Goal: Information Seeking & Learning: Learn about a topic

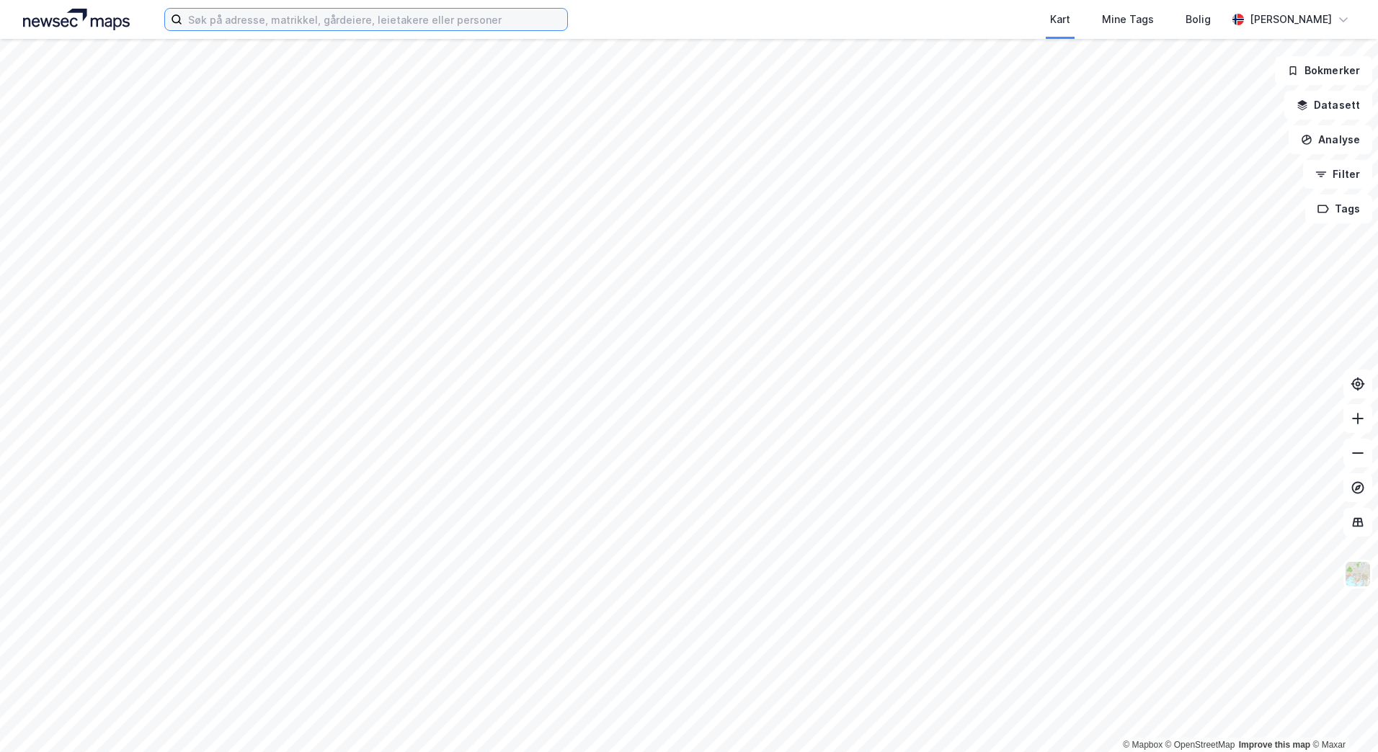
click at [244, 19] on input at bounding box center [374, 20] width 385 height 22
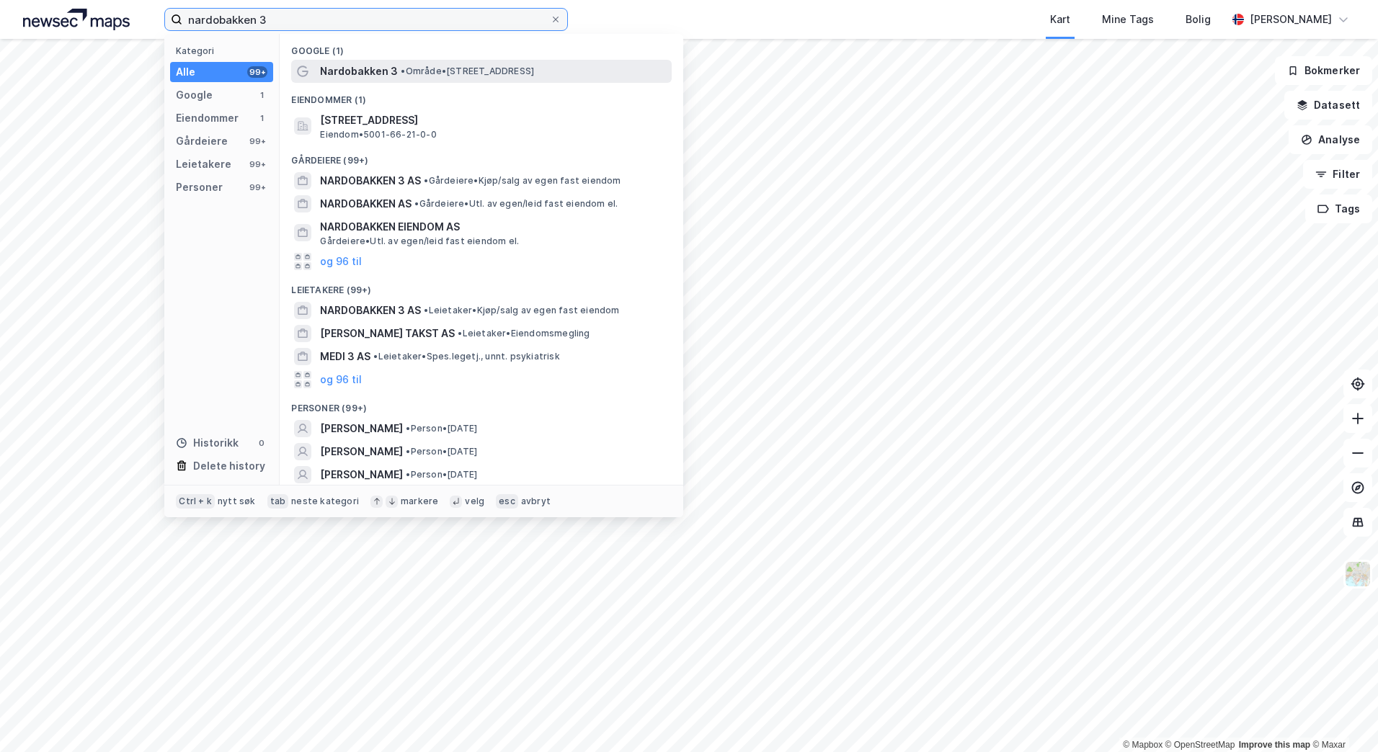
type input "nardobakken 3"
click at [409, 67] on span "• Område • [STREET_ADDRESS]" at bounding box center [467, 72] width 133 height 12
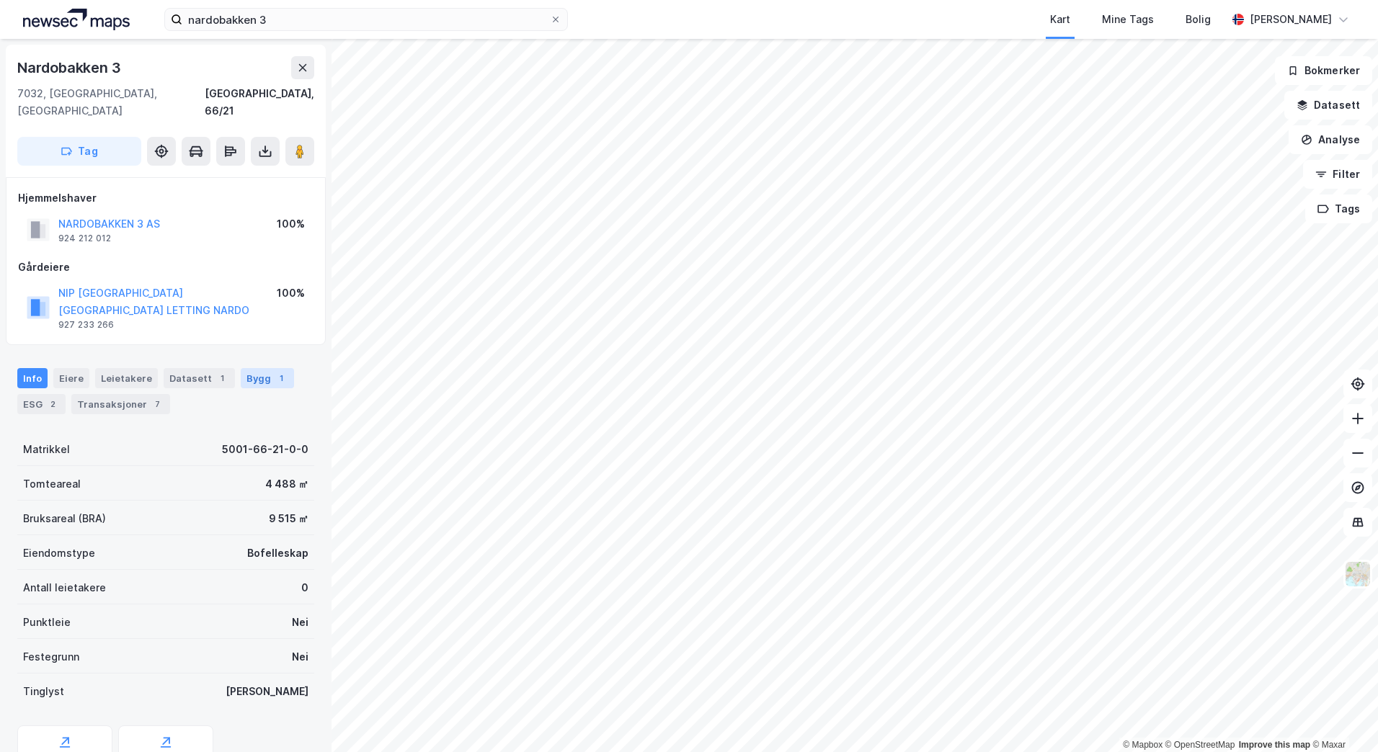
click at [250, 368] on div "Bygg 1" at bounding box center [267, 378] width 53 height 20
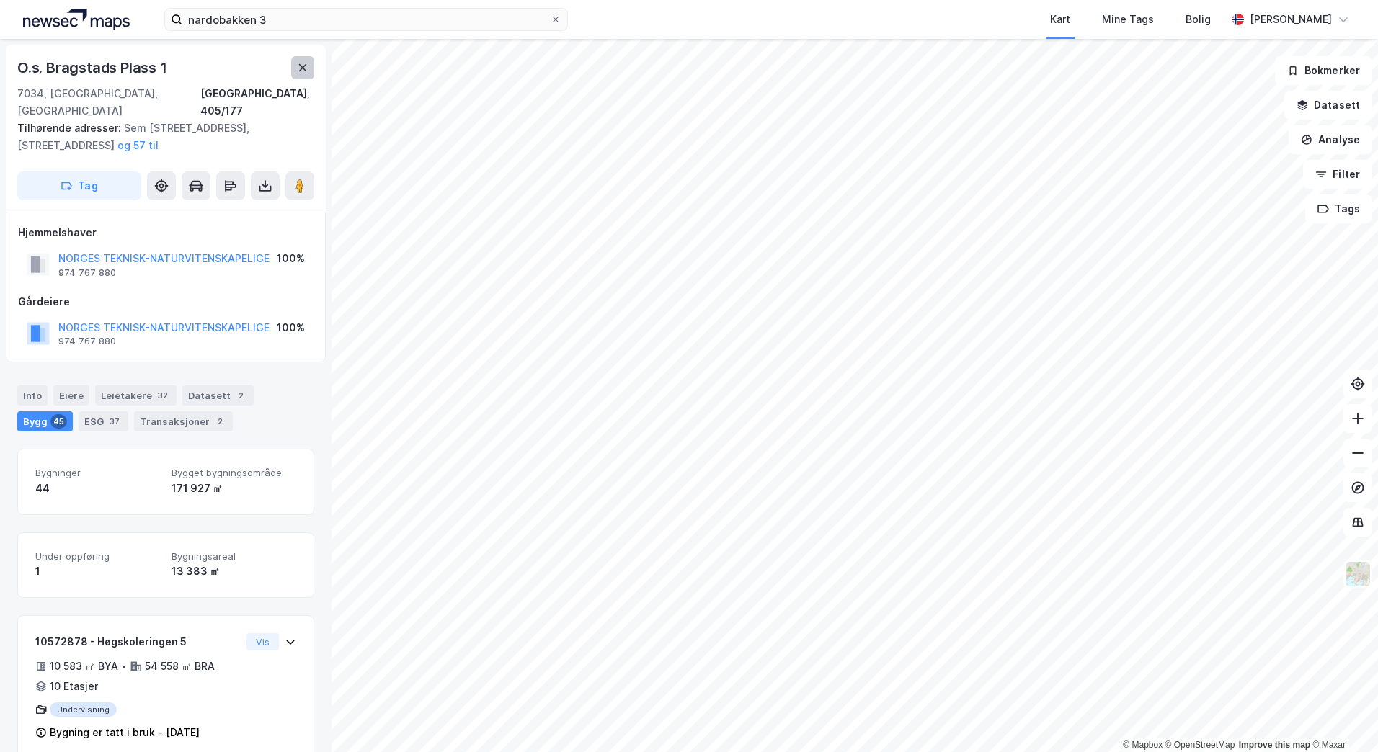
click at [303, 67] on icon at bounding box center [303, 67] width 8 height 7
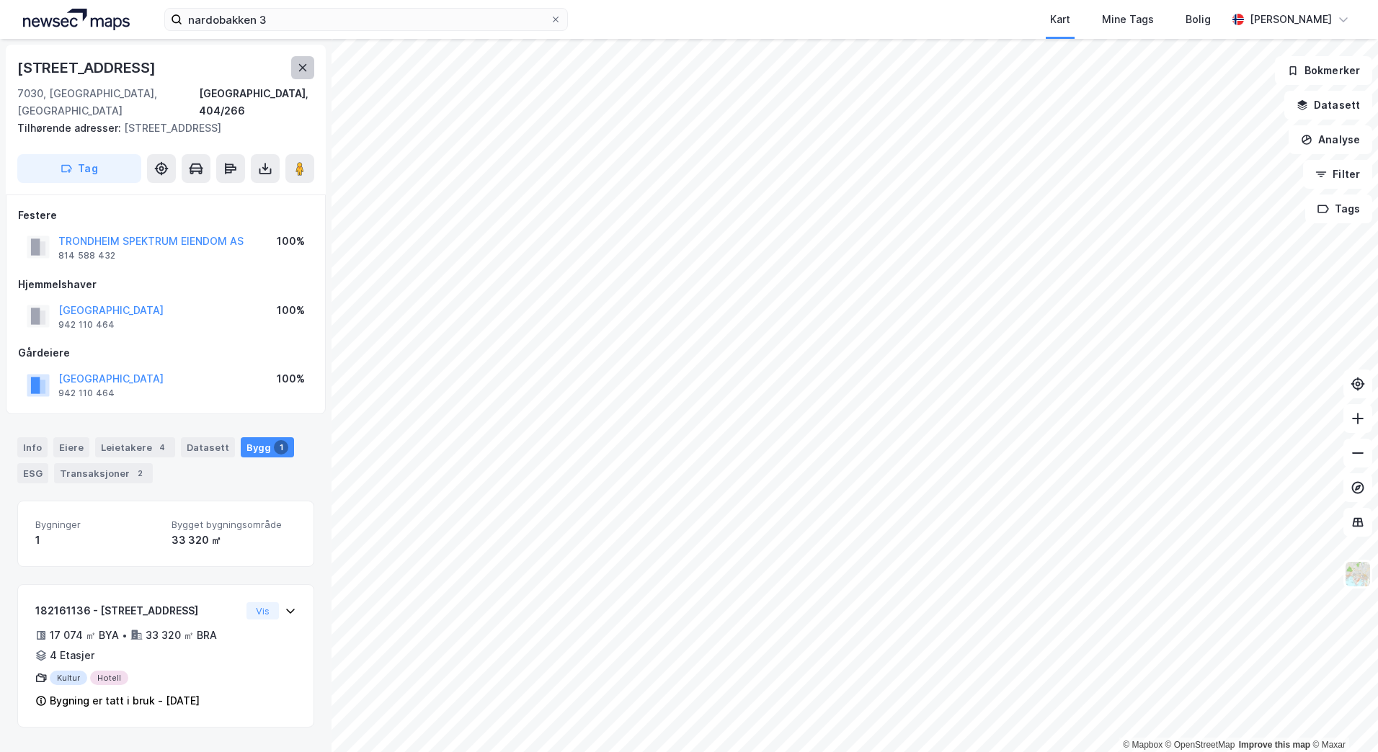
click at [308, 61] on button at bounding box center [302, 67] width 23 height 23
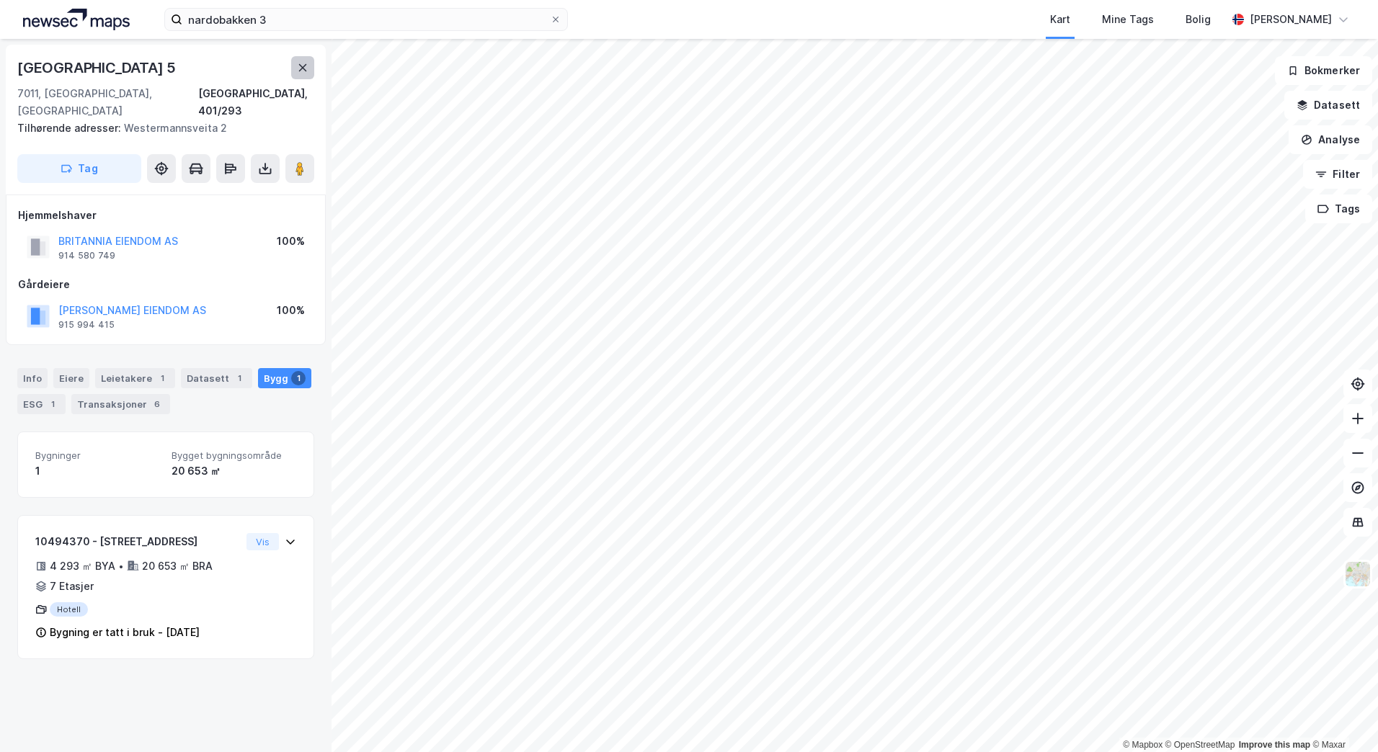
click at [301, 67] on icon at bounding box center [303, 67] width 8 height 7
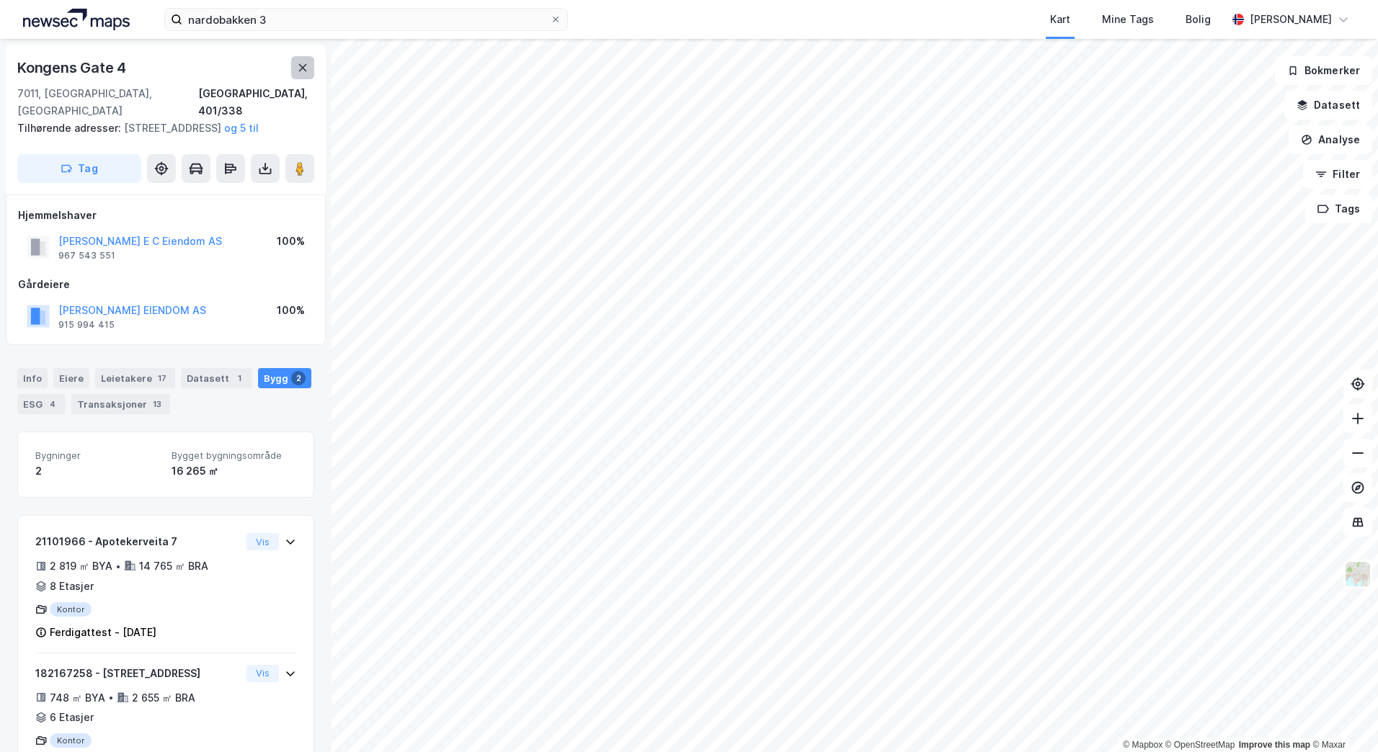
click at [305, 64] on icon at bounding box center [303, 68] width 12 height 12
